Goal: Ask a question

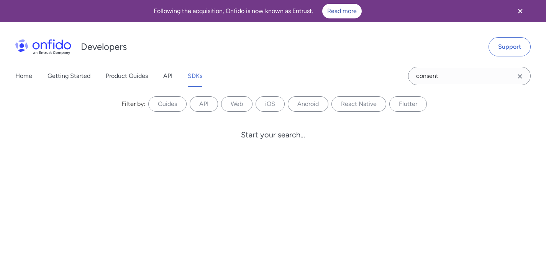
type input "consent"
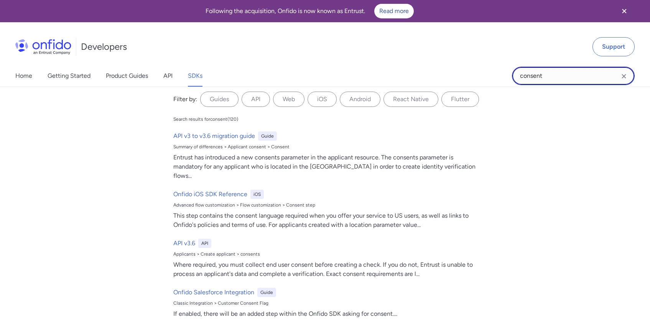
scroll to position [5, 0]
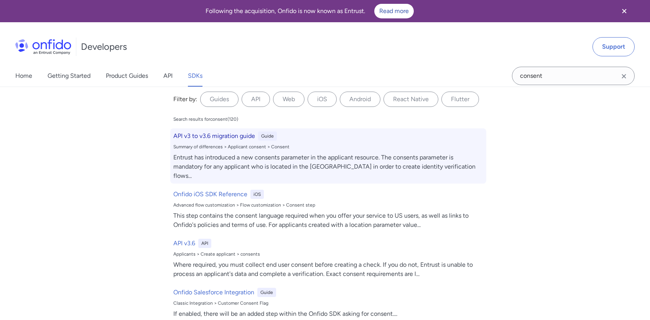
click at [191, 133] on h6 "API v3 to v3.6 migration guide" at bounding box center [214, 135] width 82 height 9
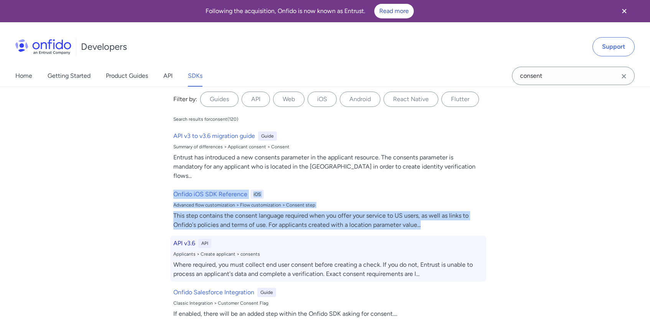
click at [462, 239] on div "API v3.6 API" at bounding box center [328, 243] width 310 height 9
select select "http"
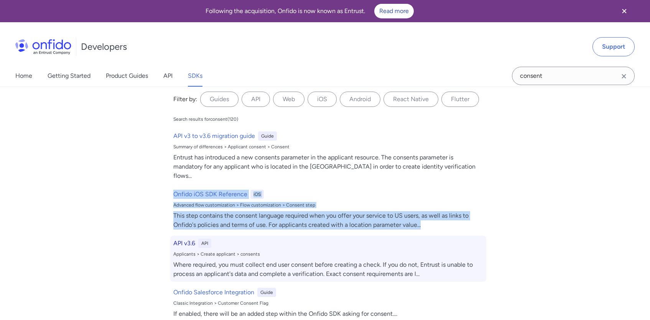
select select "http"
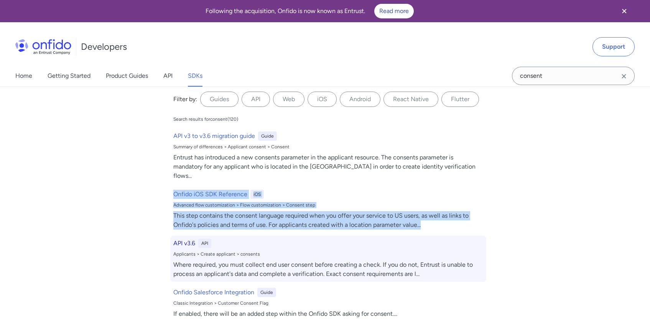
select select "http"
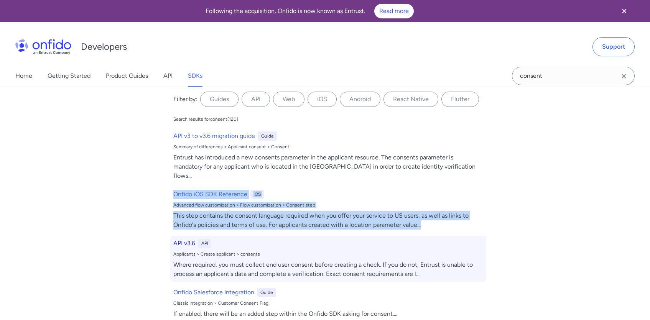
select select "http"
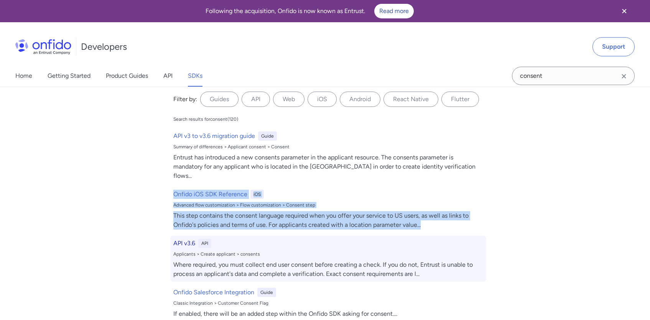
select select "http"
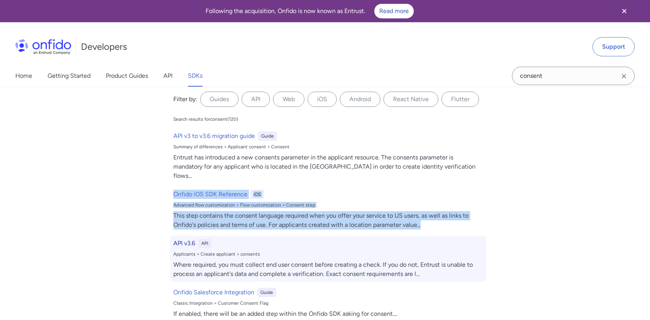
select select "http"
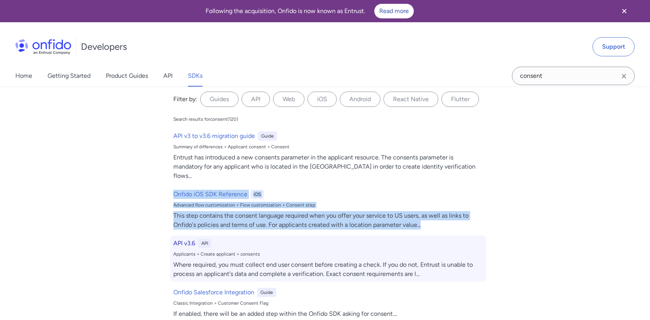
select select "http"
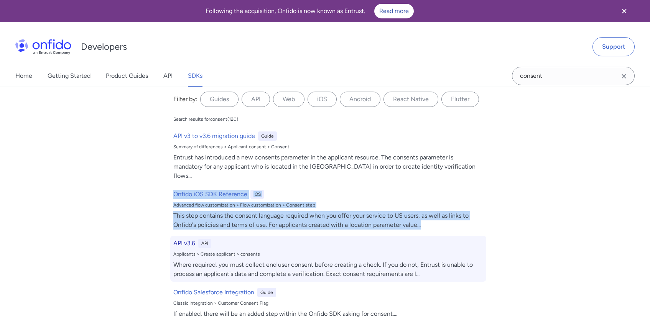
select select "http"
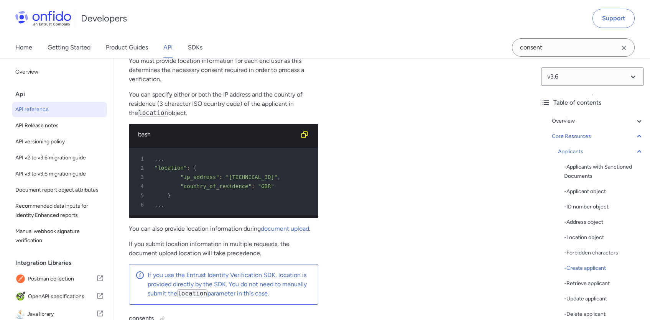
scroll to position [10327, 0]
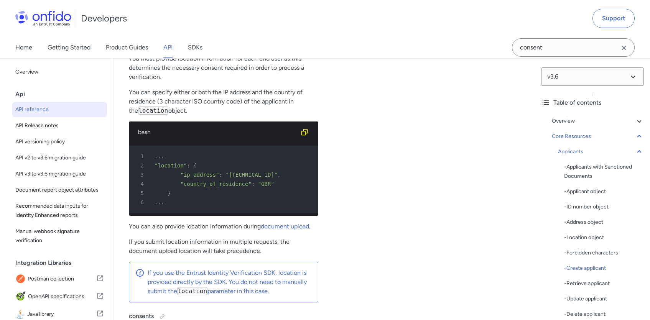
click at [214, 22] on code "location" at bounding box center [210, 18] width 30 height 8
copy code "location"
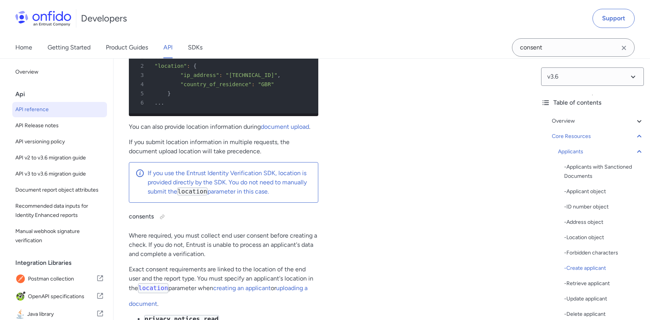
scroll to position [10434, 0]
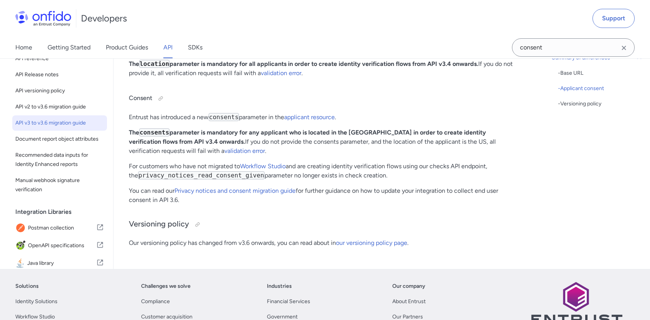
scroll to position [345, 0]
click at [191, 179] on code "privacy_notices_read_consent_given" at bounding box center [201, 175] width 127 height 8
copy code "privacy_notices_read_consent_given"
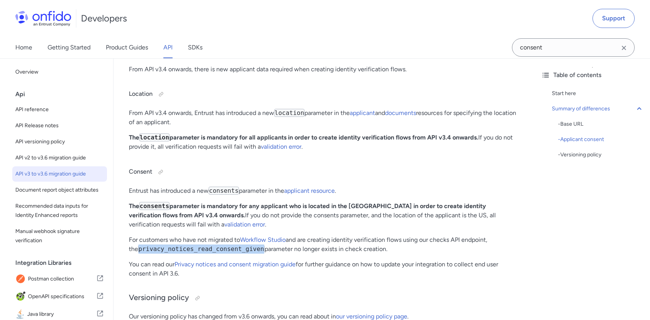
scroll to position [273, 0]
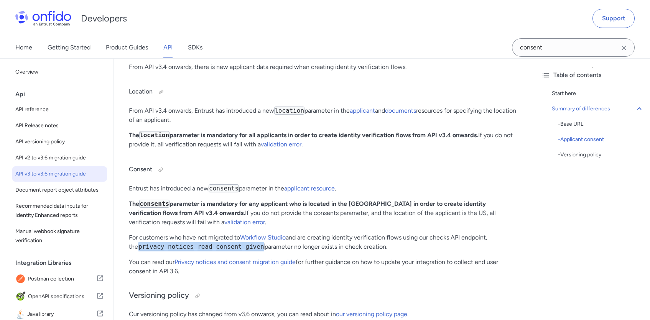
click at [229, 192] on code "consents" at bounding box center [224, 188] width 30 height 8
copy code "consents"
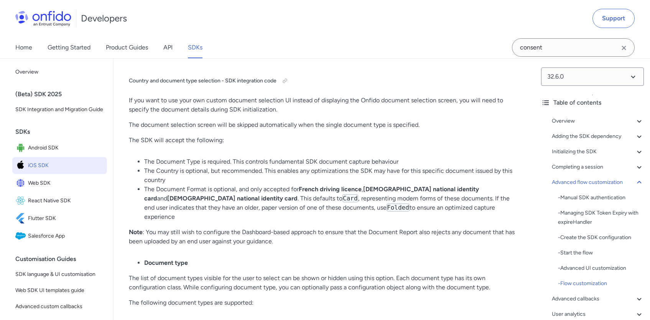
scroll to position [10131, 0]
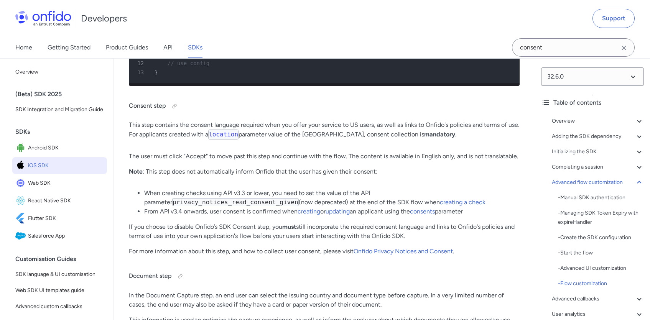
scroll to position [8893, 0]
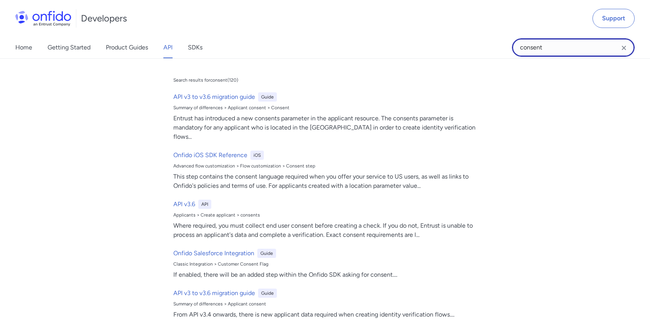
click at [579, 51] on input "consent" at bounding box center [573, 47] width 123 height 18
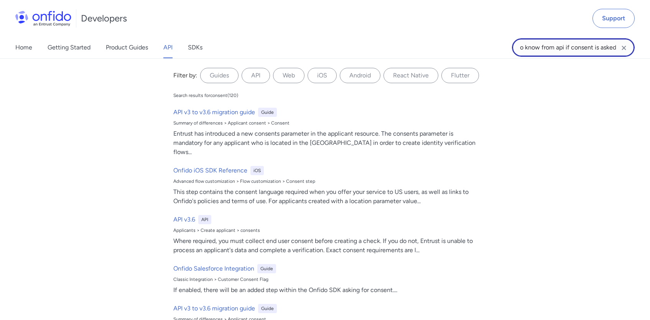
scroll to position [0, 19]
type input "how to know from api if consent is asked?"
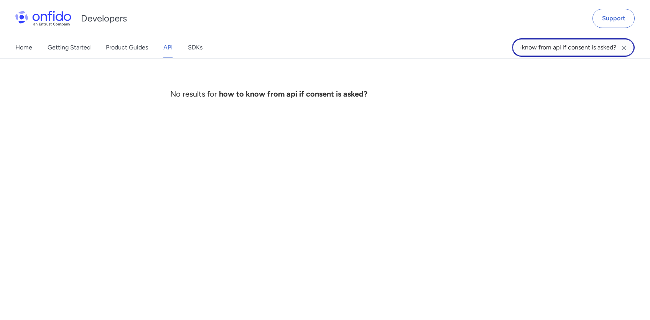
click at [591, 49] on input "how to know from api if consent is asked?" at bounding box center [573, 47] width 123 height 18
click at [591, 51] on input "how to know from api if consent is asked?" at bounding box center [573, 47] width 123 height 18
click at [591, 52] on input "how to know from api if consent is asked?" at bounding box center [573, 47] width 123 height 18
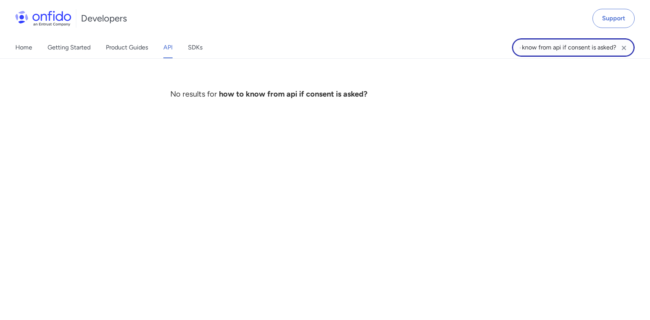
click at [591, 52] on input "how to know from api if consent is asked?" at bounding box center [573, 47] width 123 height 18
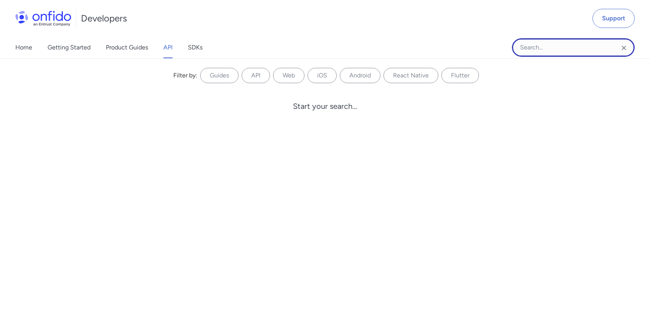
click at [554, 43] on input "Onfido search input field" at bounding box center [573, 47] width 123 height 18
paste input ""version": "2.0","
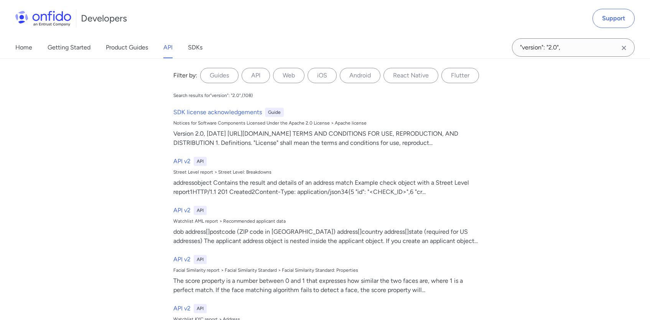
click at [564, 230] on div "Filter by: Guides API Web iOS Android React Native Flutter Filter by... Search …" at bounding box center [325, 189] width 650 height 262
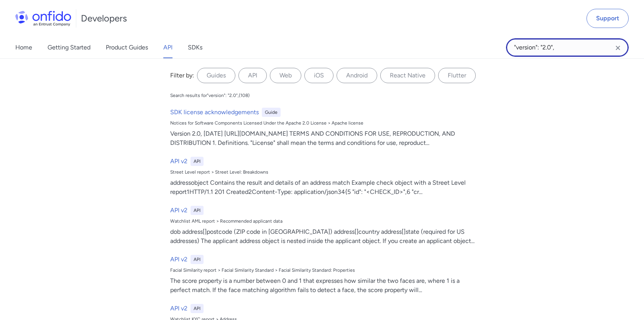
click at [569, 42] on input ""version": "2.0"," at bounding box center [567, 47] width 123 height 18
click at [563, 52] on input ""version": "2.0"," at bounding box center [567, 47] width 123 height 18
type input ""version": "2.0", in check"
